Goal: Check status: Check status

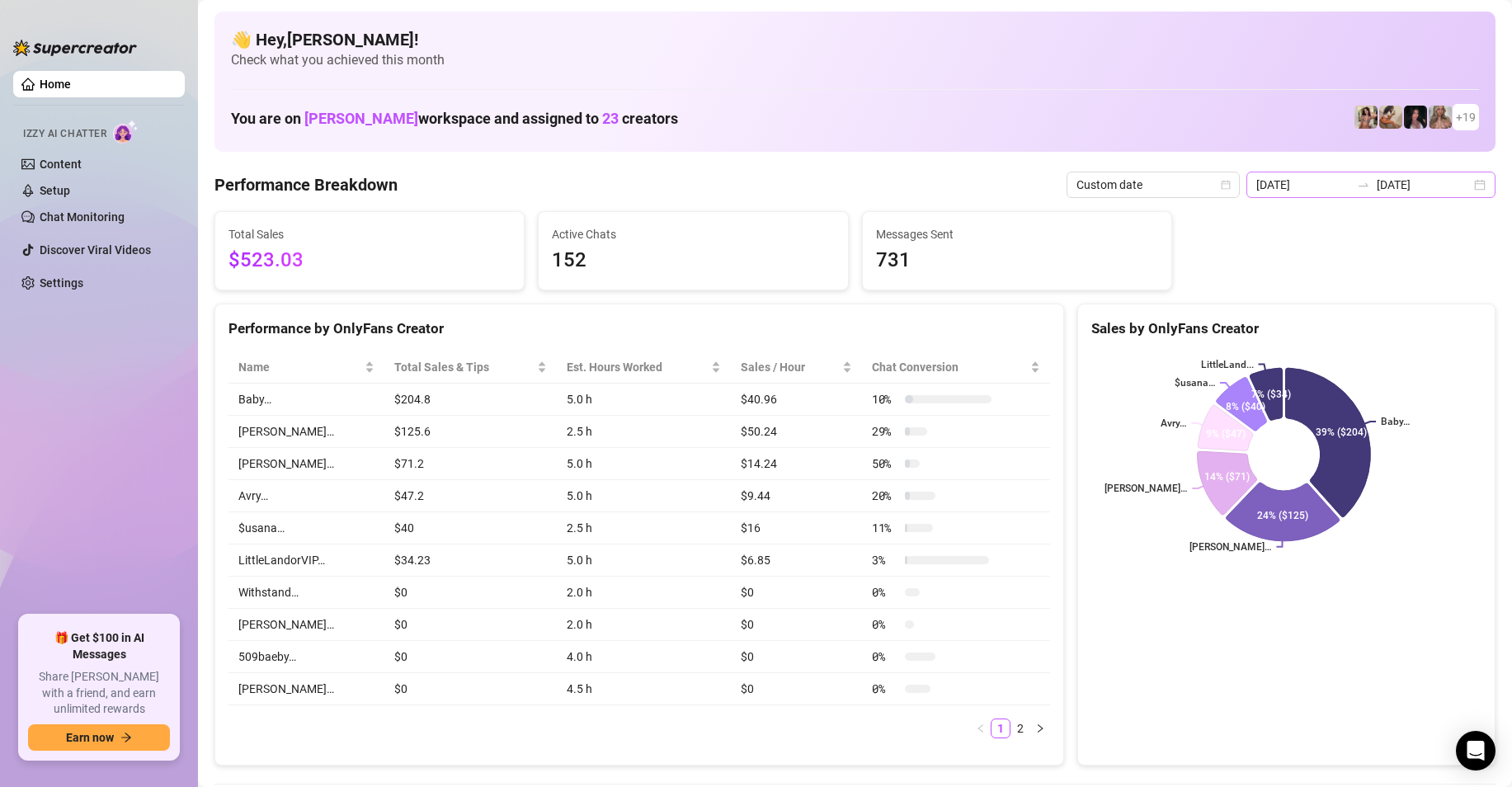
click at [1357, 182] on icon "swap-right" at bounding box center [1364, 185] width 13 height 13
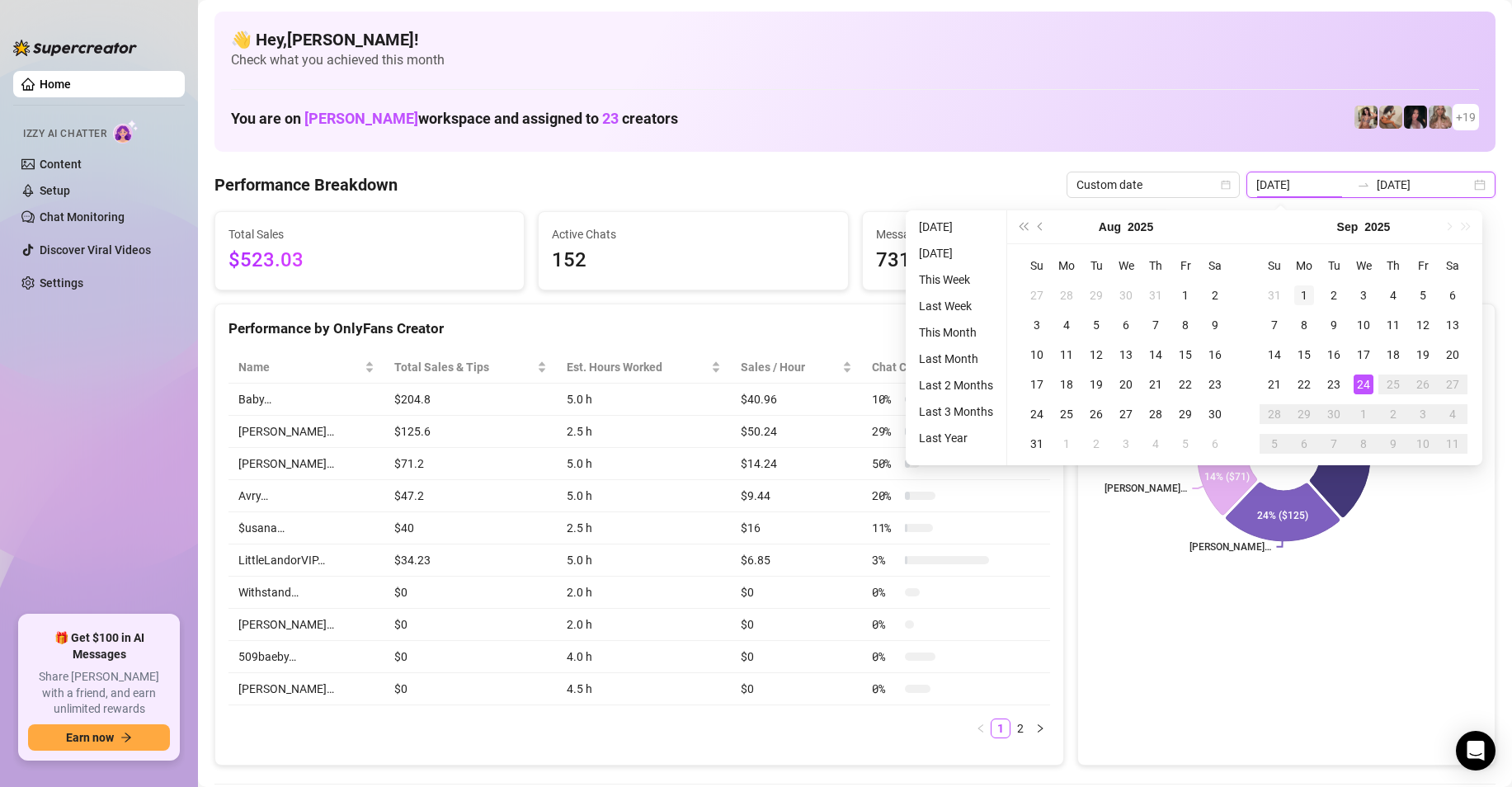
type input "[DATE]"
click at [1309, 295] on div "1" at bounding box center [1304, 296] width 20 height 20
type input "[DATE]"
click at [1365, 379] on div "24" at bounding box center [1364, 385] width 20 height 20
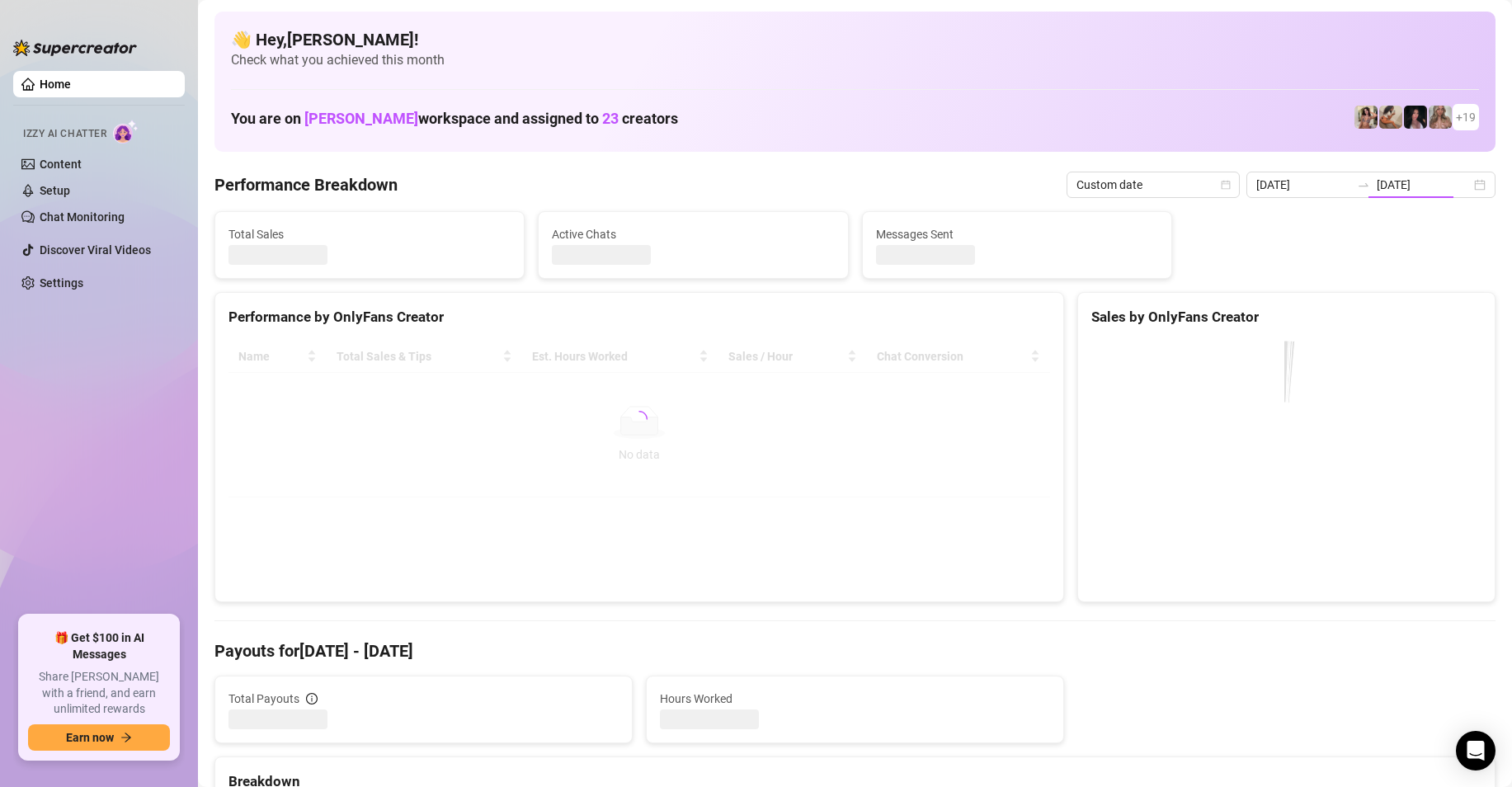
type input "[DATE]"
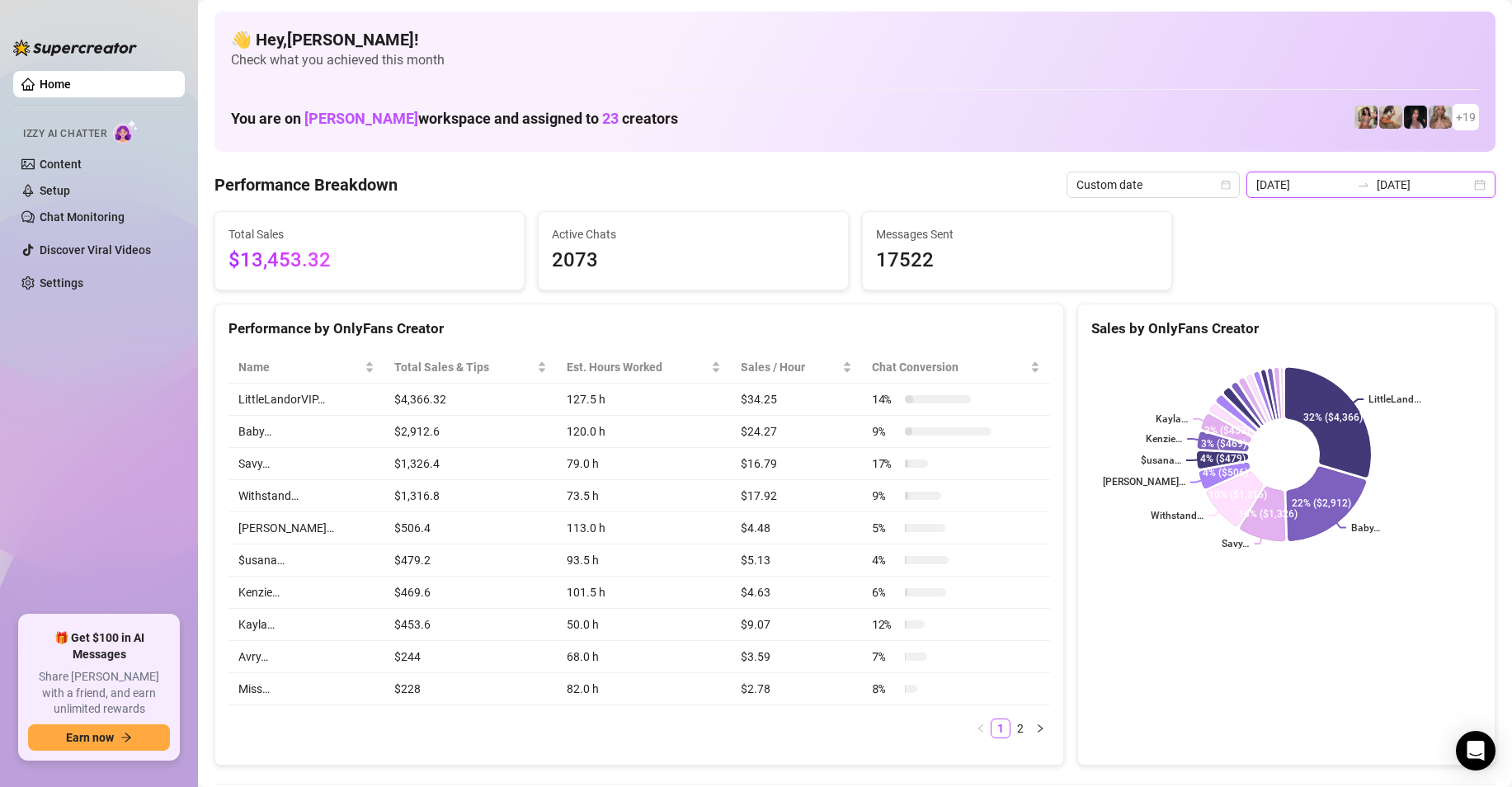
click at [1338, 193] on input "[DATE]" at bounding box center [1303, 185] width 94 height 18
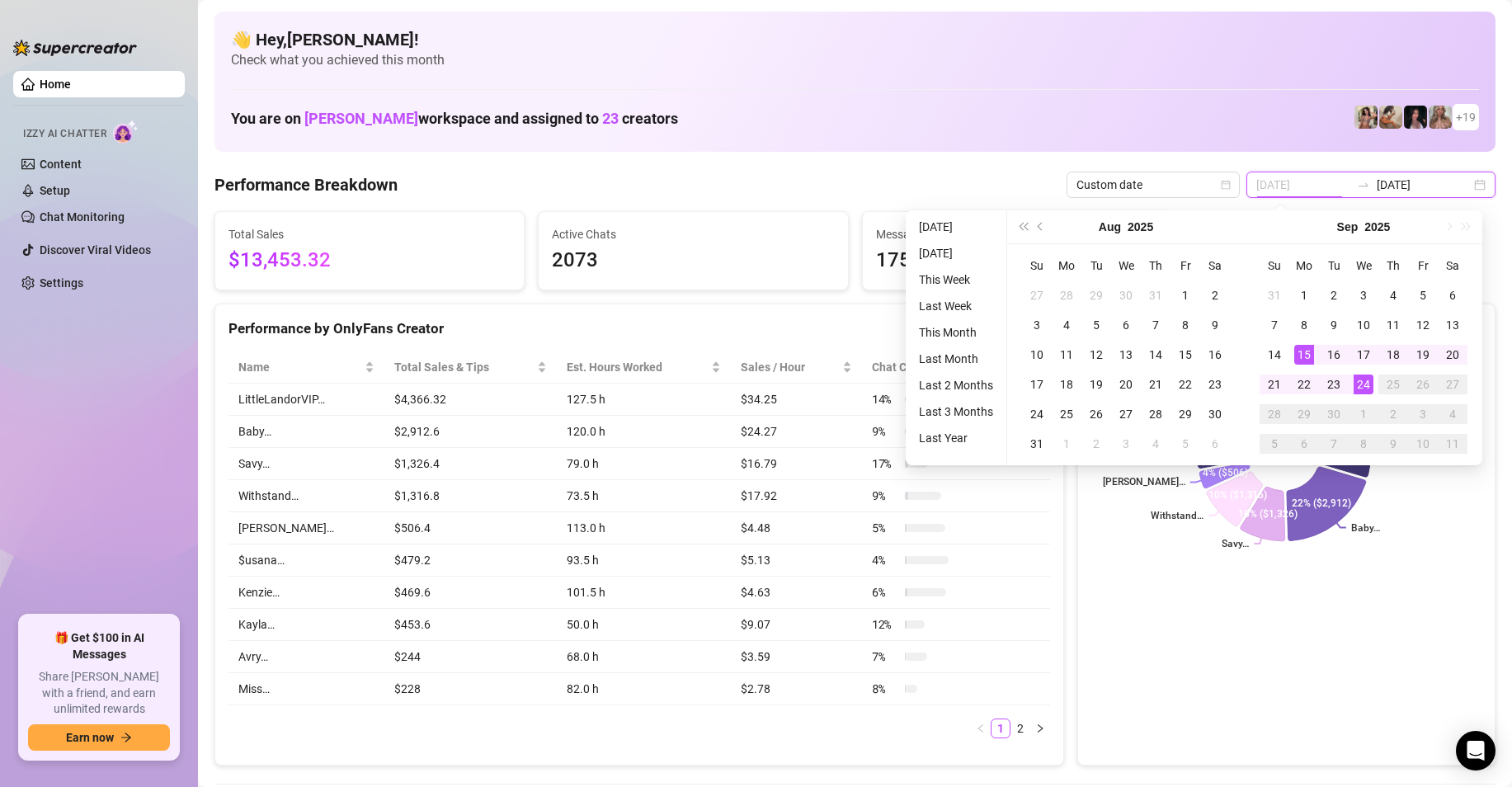
type input "[DATE]"
click at [1359, 387] on div "24" at bounding box center [1364, 385] width 20 height 20
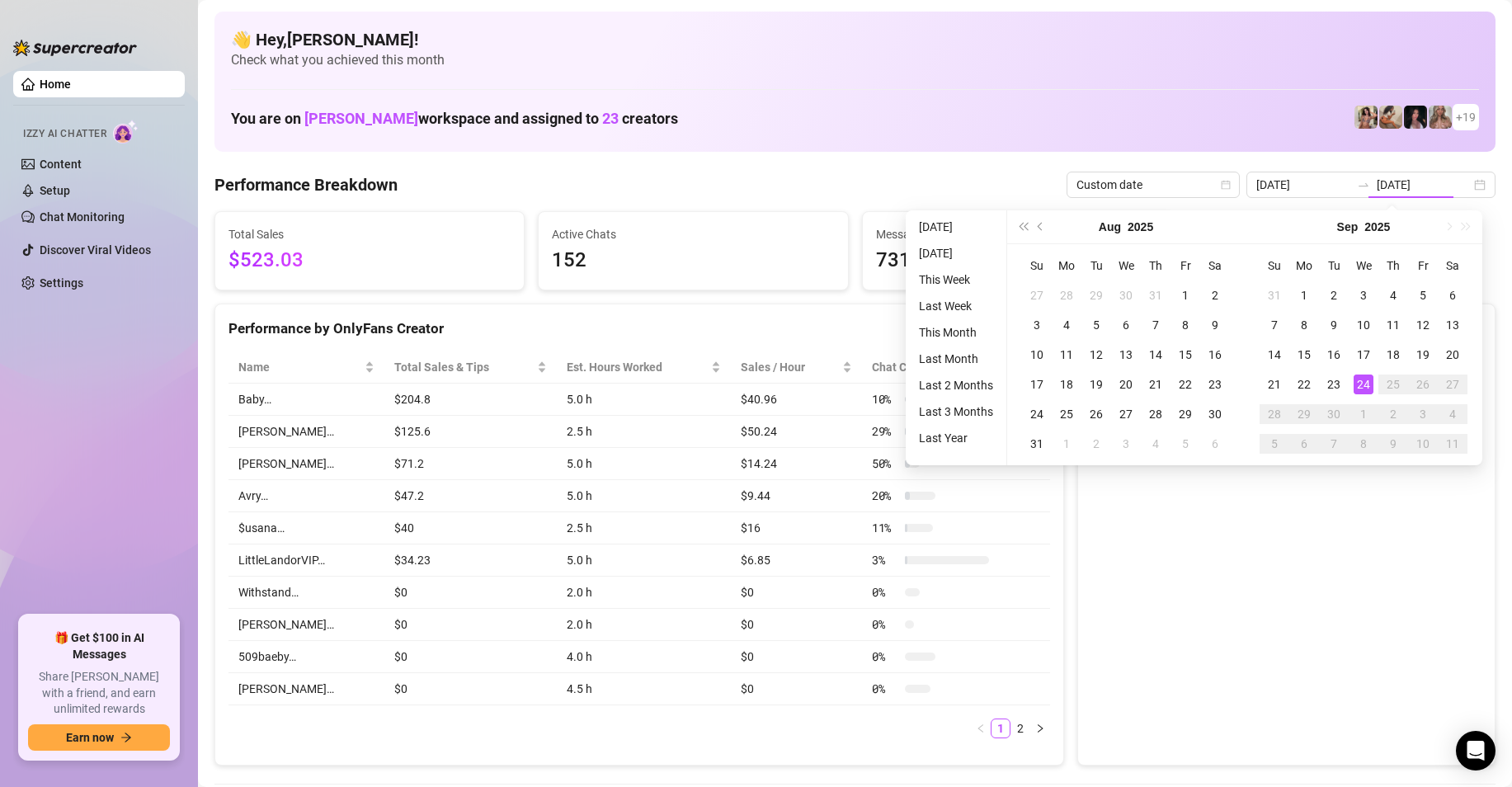
type input "[DATE]"
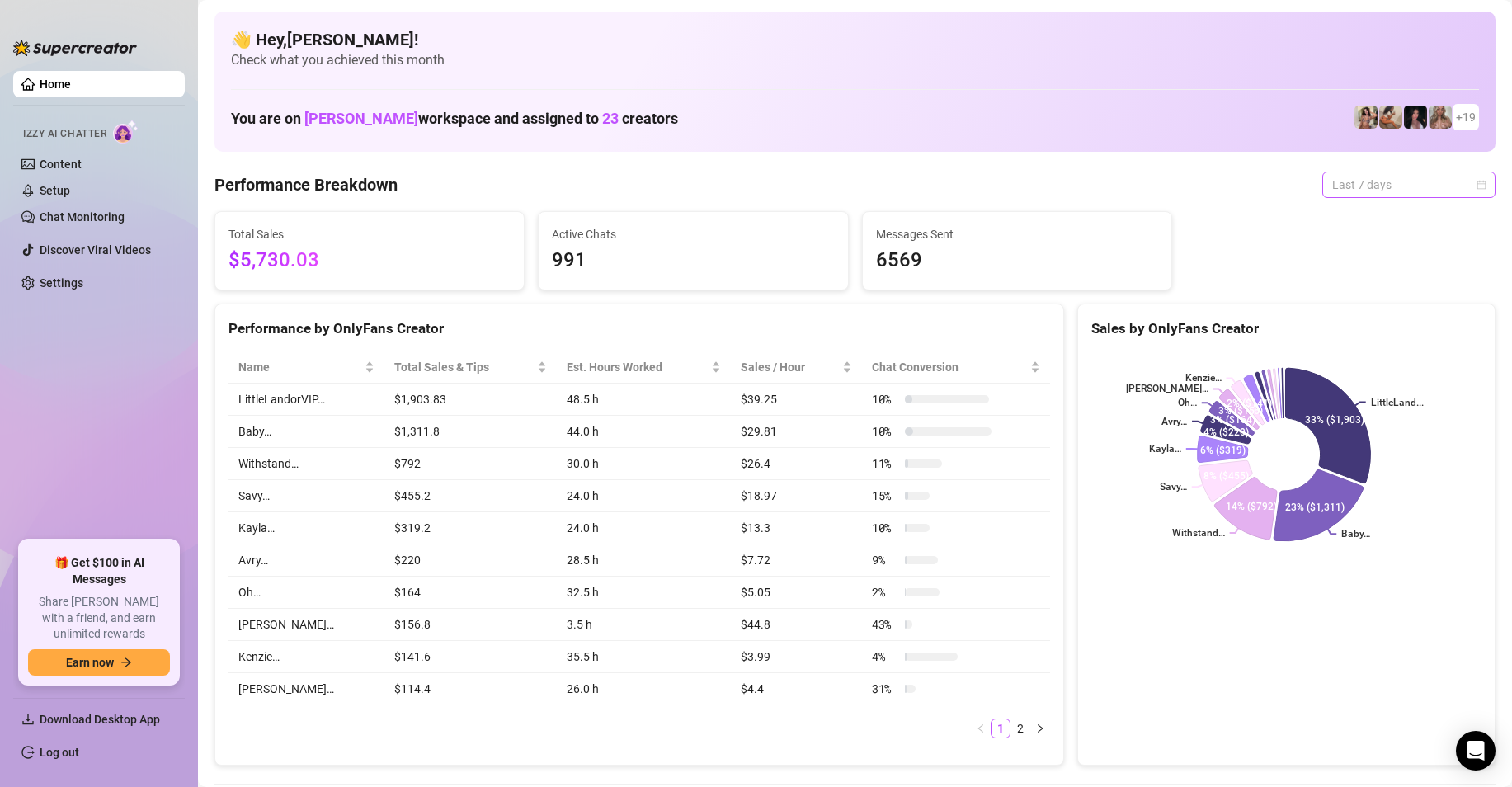
click at [1333, 189] on span "Last 7 days" at bounding box center [1408, 185] width 153 height 25
click at [1368, 329] on div "Custom date" at bounding box center [1395, 324] width 147 height 18
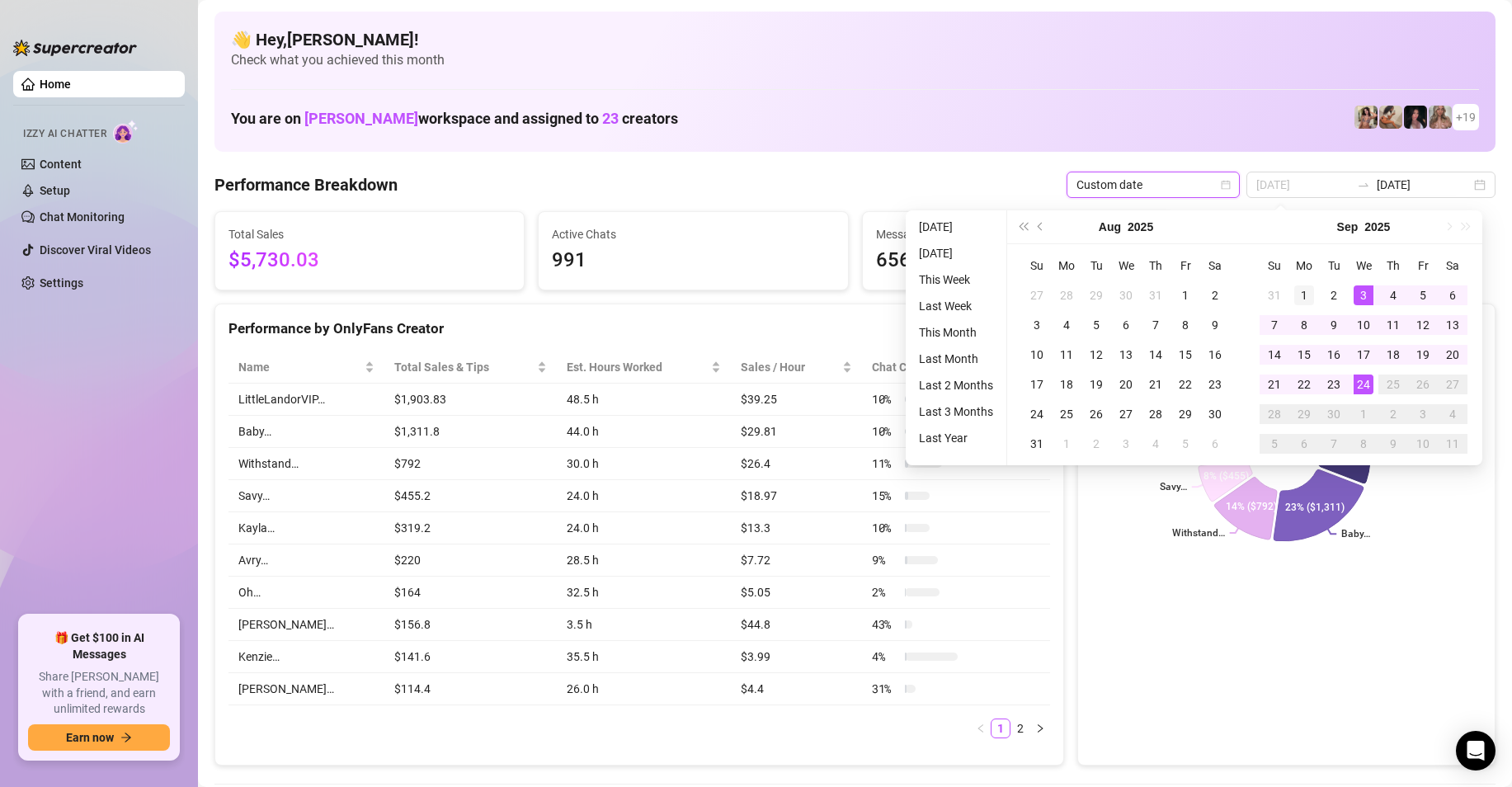
type input "[DATE]"
click at [1302, 297] on div "1" at bounding box center [1304, 296] width 20 height 20
type input "[DATE]"
click at [1365, 385] on div "24" at bounding box center [1364, 385] width 20 height 20
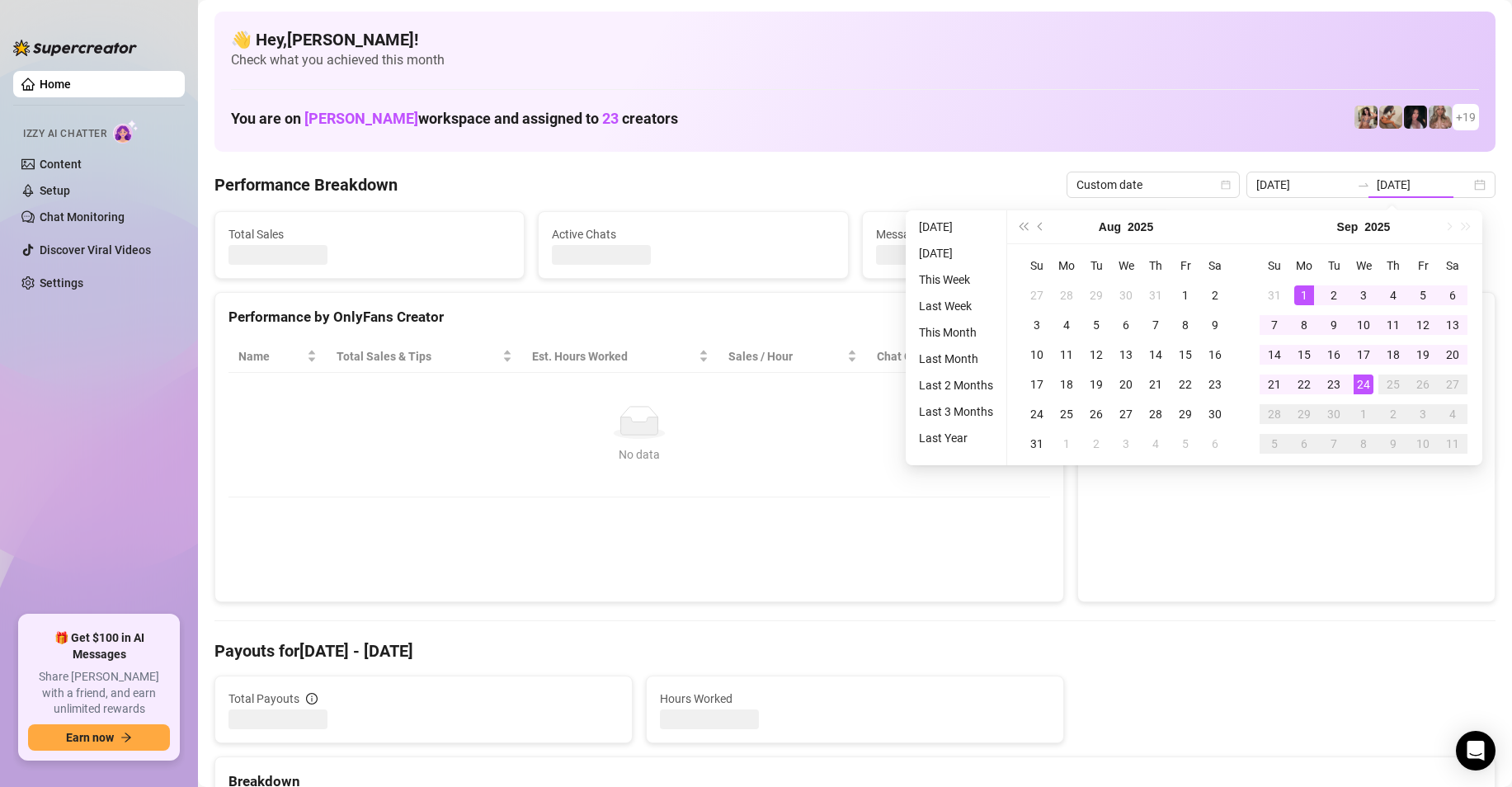
type input "[DATE]"
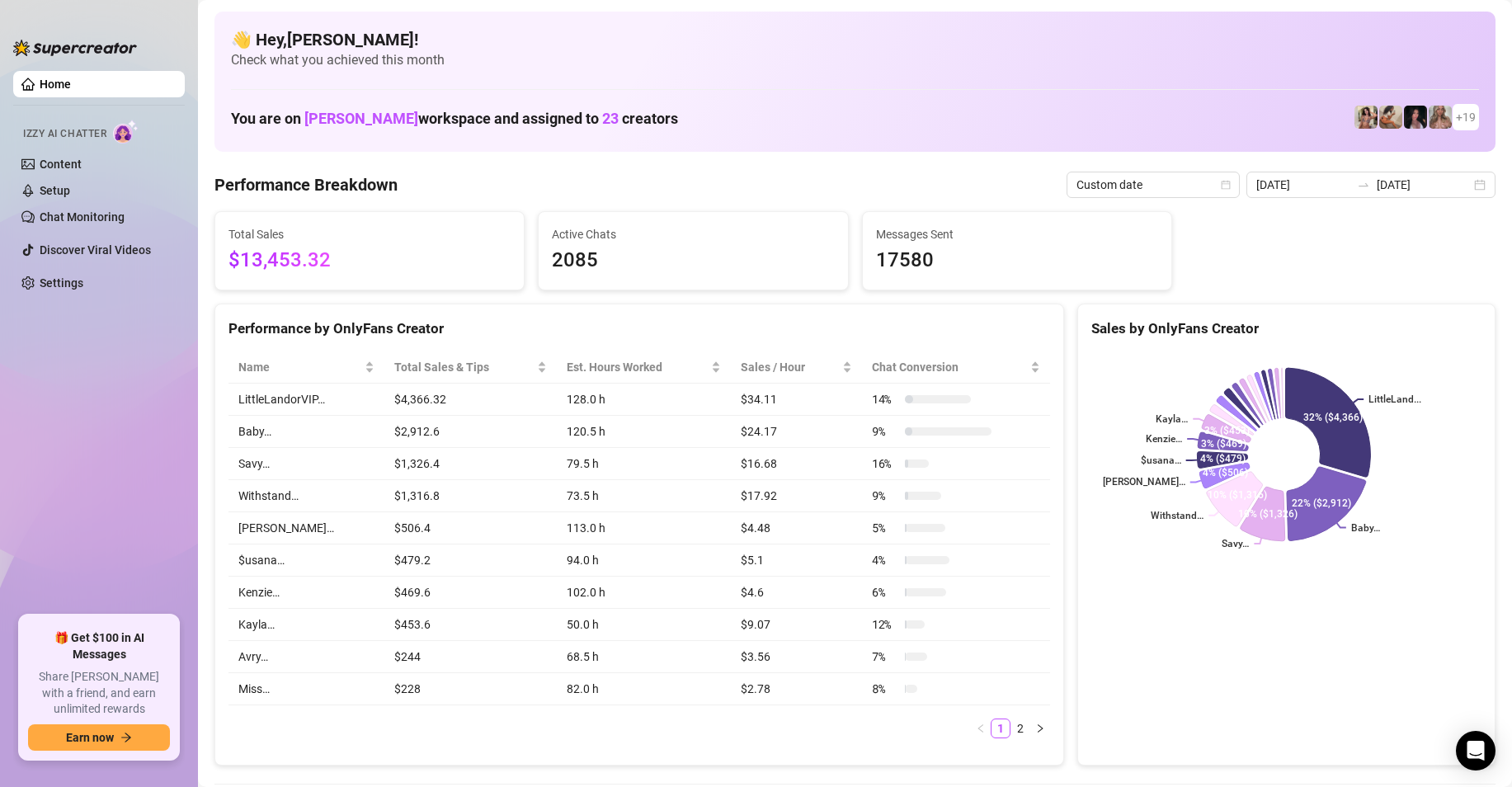
click at [1081, 385] on div "LittleLand... Baby… Savy… Withstand… Kristen… $usana… Kenzie… Kayla… 32% ($4,36…" at bounding box center [1286, 455] width 416 height 233
